Goal: Transaction & Acquisition: Purchase product/service

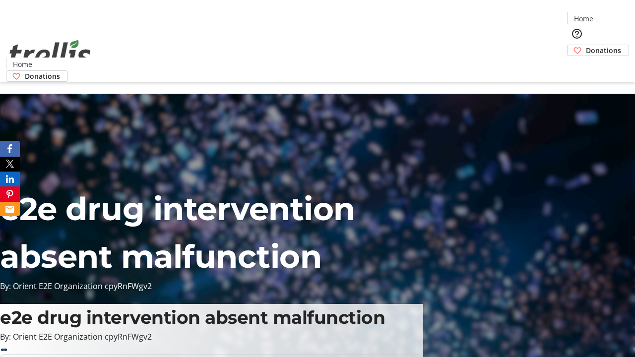
click at [586, 45] on span "Donations" at bounding box center [603, 50] width 35 height 10
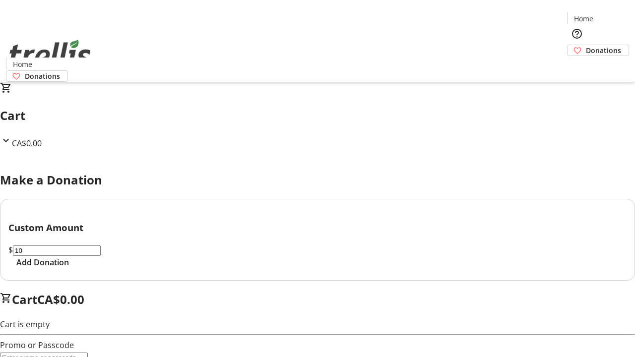
click at [69, 268] on span "Add Donation" at bounding box center [42, 262] width 53 height 12
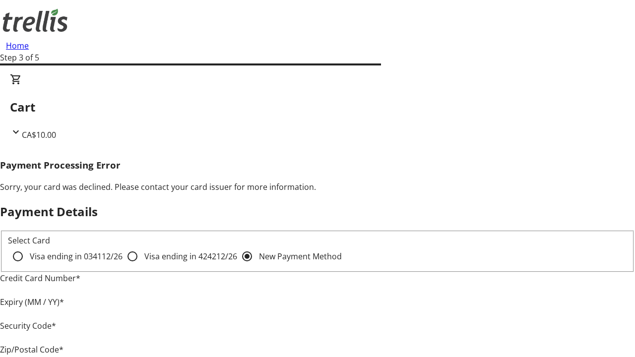
click at [123, 265] on input "Visa ending in 4242 12/26" at bounding box center [133, 257] width 20 height 20
radio input "true"
